Goal: Information Seeking & Learning: Find specific fact

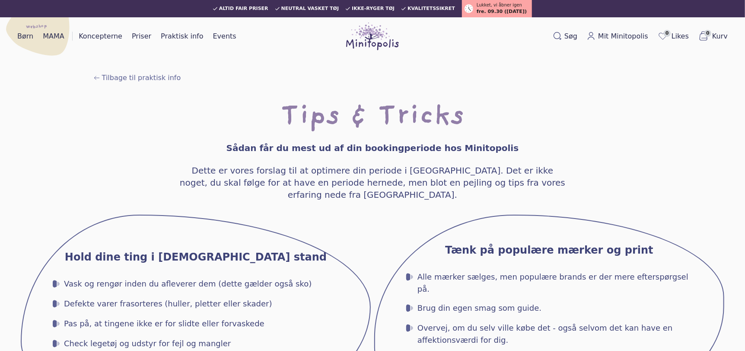
click at [484, 10] on span "fre. 09.30 ([DATE])" at bounding box center [502, 11] width 50 height 7
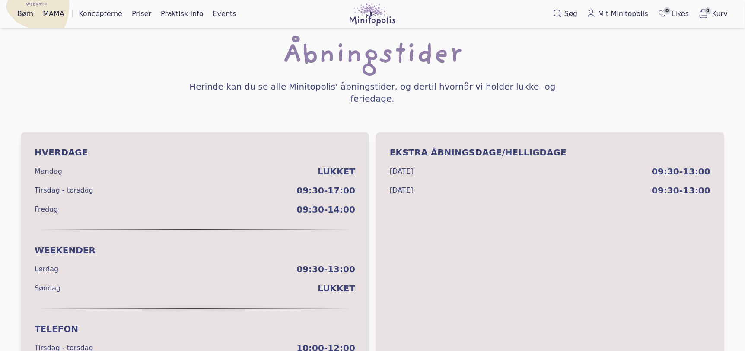
scroll to position [52, 0]
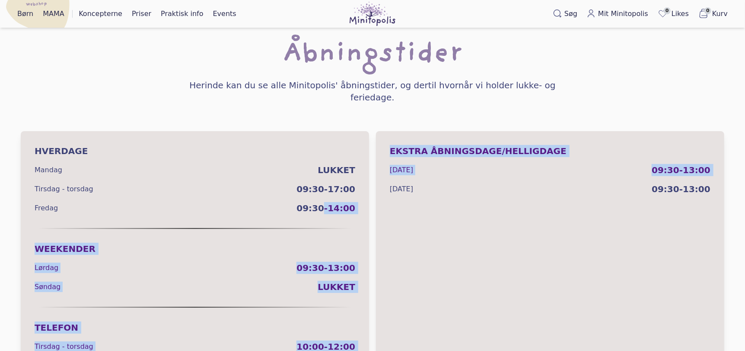
drag, startPoint x: 330, startPoint y: 195, endPoint x: 374, endPoint y: 197, distance: 45.0
click at [374, 197] on div "Hverdage Mandag Lukket Tirsdag - torsdag 09:30-17:00 Fredag 09:30-14:00 Weekend…" at bounding box center [373, 259] width 704 height 256
click at [330, 202] on span "09:30-14:00" at bounding box center [326, 208] width 59 height 12
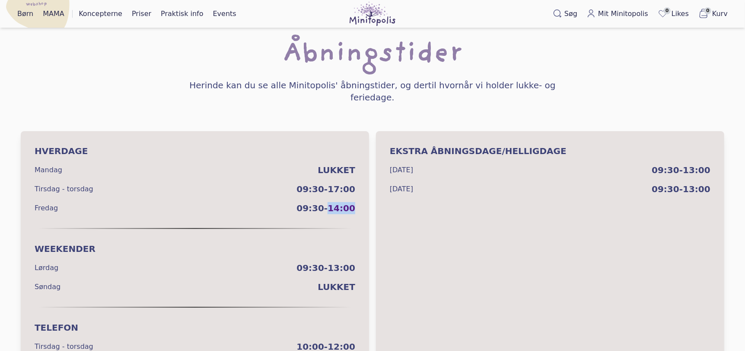
drag, startPoint x: 333, startPoint y: 195, endPoint x: 363, endPoint y: 195, distance: 29.8
click at [363, 195] on div "Hverdage Mandag Lukket Tirsdag - torsdag 09:30-17:00 Fredag 09:30-14:00" at bounding box center [195, 179] width 349 height 97
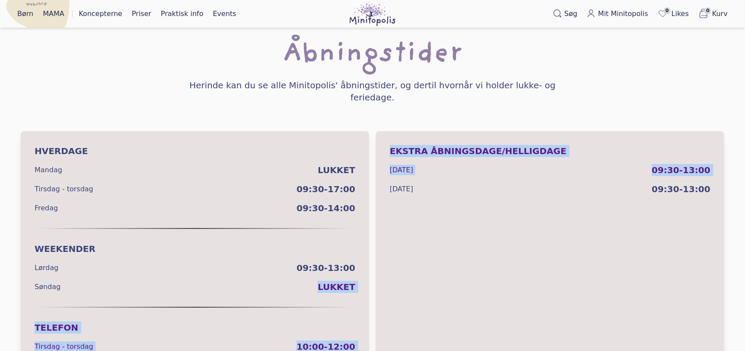
drag, startPoint x: 320, startPoint y: 275, endPoint x: 373, endPoint y: 266, distance: 53.2
click at [373, 266] on div "Hverdage Mandag Lukket Tirsdag - torsdag 09:30-17:00 Fredag 09:30-14:00 Weekend…" at bounding box center [373, 259] width 704 height 256
click at [292, 282] on div "Weekender Lørdag 09:30-13:00 Søndag Lukket" at bounding box center [195, 268] width 349 height 78
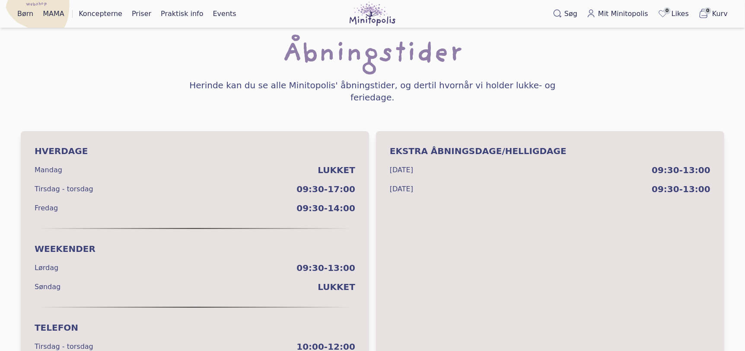
click at [341, 164] on span "Lukket" at bounding box center [337, 170] width 38 height 12
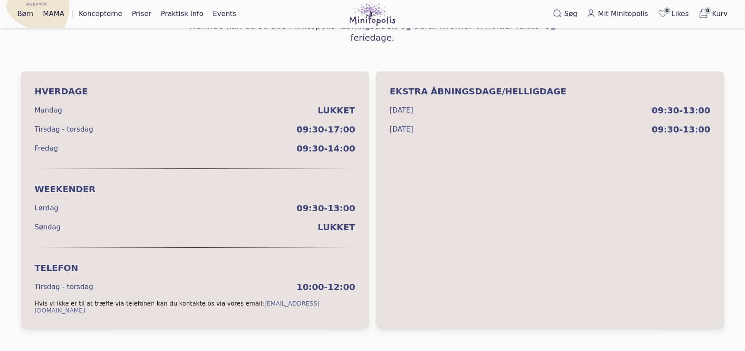
scroll to position [116, 0]
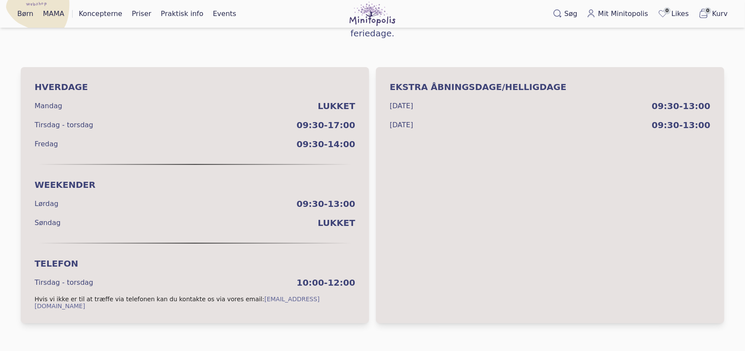
click at [521, 204] on div "Ekstra Åbningsdage/Helligdage [DATE] 09:30-13:00 [DATE] 09:30-13:00" at bounding box center [550, 195] width 349 height 256
drag, startPoint x: 314, startPoint y: 189, endPoint x: 362, endPoint y: 186, distance: 48.9
click at [362, 186] on div "Weekender Lørdag 09:30-13:00 Søndag Lukket" at bounding box center [195, 204] width 349 height 78
click at [333, 198] on span "09:30-13:00" at bounding box center [326, 204] width 59 height 12
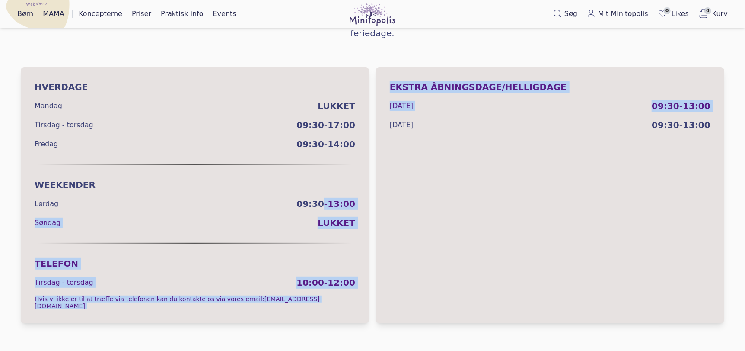
drag, startPoint x: 330, startPoint y: 188, endPoint x: 381, endPoint y: 191, distance: 51.1
click at [381, 191] on div "Hverdage Mandag Lukket Tirsdag - torsdag 09:30-17:00 Fredag 09:30-14:00 Weekend…" at bounding box center [373, 195] width 704 height 256
click at [342, 198] on span "09:30-13:00" at bounding box center [326, 204] width 59 height 12
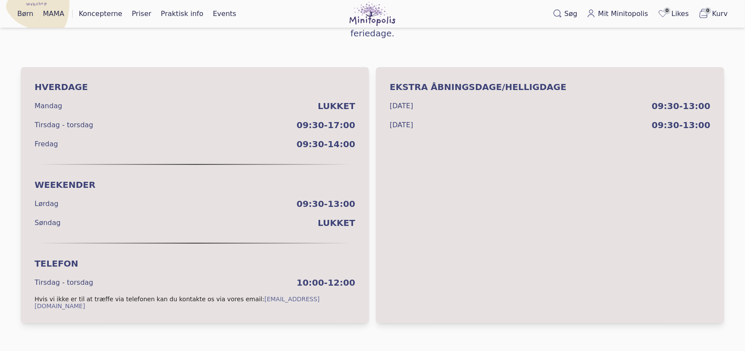
click at [204, 43] on div "Tilbage til praktisk info Åbningstider Herinde kan du se alle Minitopolis' åbni…" at bounding box center [373, 134] width 718 height 391
click at [234, 43] on div "Tilbage til praktisk info Åbningstider Herinde kan du se alle Minitopolis' åbni…" at bounding box center [373, 134] width 718 height 391
drag, startPoint x: 314, startPoint y: 190, endPoint x: 367, endPoint y: 198, distance: 53.0
click at [367, 198] on div "Weekender Lørdag 09:30-13:00 Søndag Lukket" at bounding box center [195, 204] width 349 height 78
click at [330, 198] on span "09:30-13:00" at bounding box center [326, 204] width 59 height 12
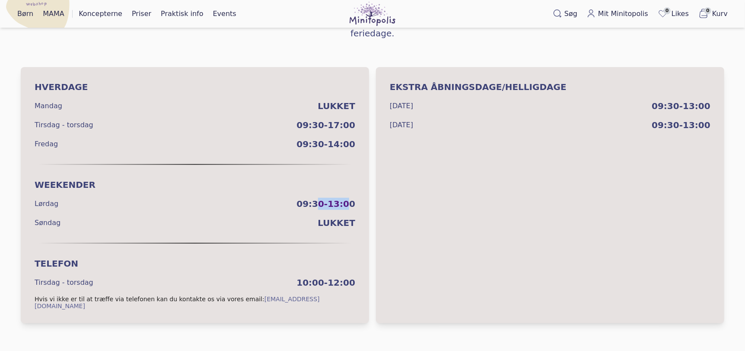
drag, startPoint x: 324, startPoint y: 190, endPoint x: 352, endPoint y: 187, distance: 28.2
click at [352, 198] on span "09:30-13:00" at bounding box center [326, 204] width 59 height 12
click at [326, 198] on span "09:30-13:00" at bounding box center [326, 204] width 59 height 12
